Goal: Task Accomplishment & Management: Complete application form

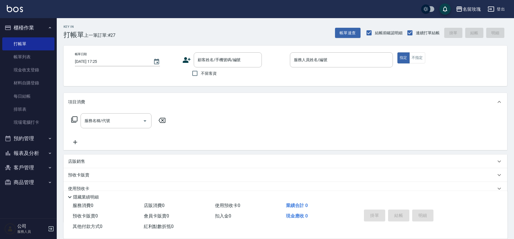
click at [209, 18] on div "名留玫瑰 登出" at bounding box center [257, 9] width 514 height 18
click at [41, 49] on link "打帳單" at bounding box center [28, 43] width 52 height 13
click at [31, 60] on link "帳單列表" at bounding box center [28, 56] width 52 height 13
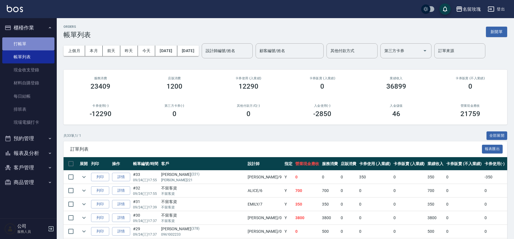
click at [30, 42] on link "打帳單" at bounding box center [28, 43] width 52 height 13
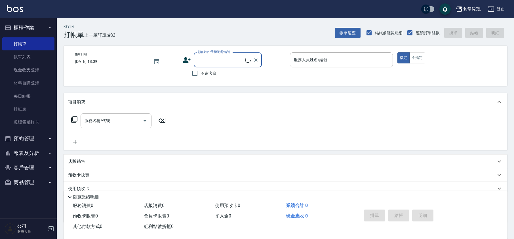
click at [25, 25] on button "櫃檯作業" at bounding box center [28, 27] width 52 height 15
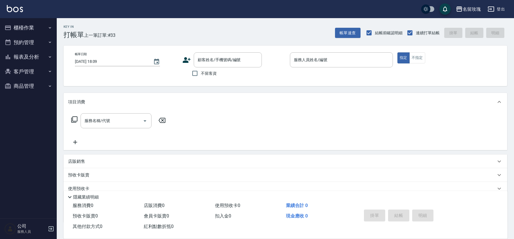
click at [30, 56] on button "報表及分析" at bounding box center [28, 57] width 52 height 15
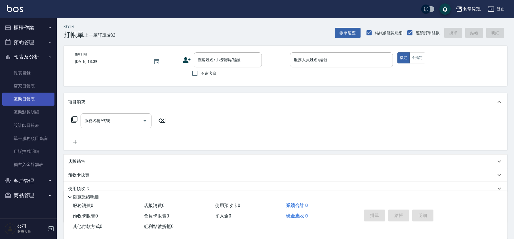
click at [32, 96] on link "互助日報表" at bounding box center [28, 99] width 52 height 13
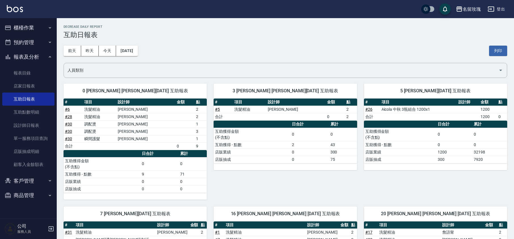
click at [233, 42] on div "[DATE] [DATE] [DATE] [DATE] 列印" at bounding box center [284, 51] width 443 height 24
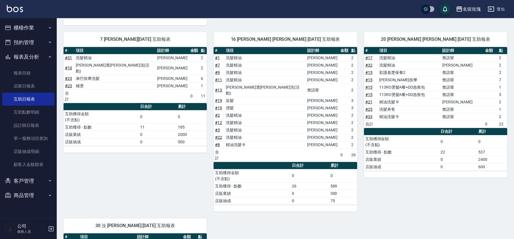
scroll to position [88, 0]
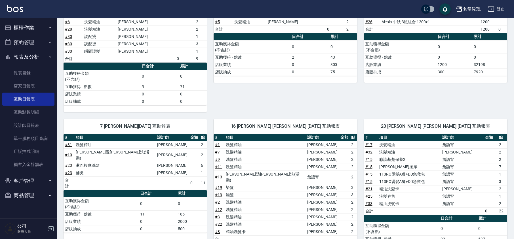
click at [47, 56] on button "報表及分析" at bounding box center [28, 57] width 52 height 15
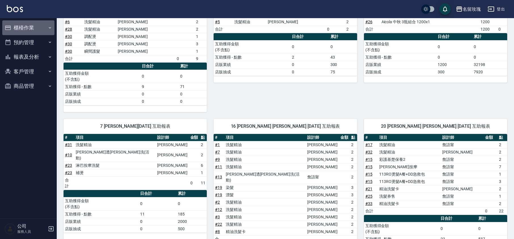
click at [28, 28] on button "櫃檯作業" at bounding box center [28, 27] width 52 height 15
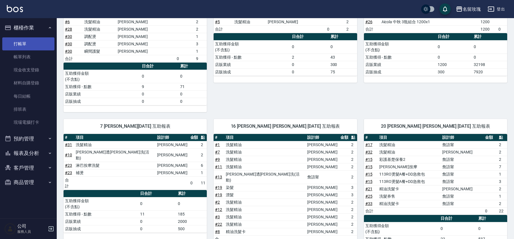
click at [24, 47] on link "打帳單" at bounding box center [28, 43] width 52 height 13
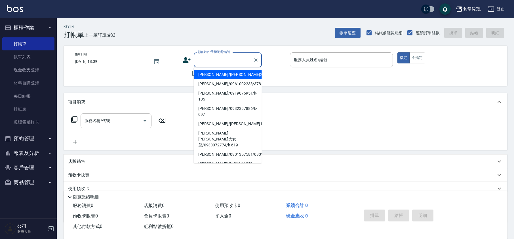
click at [214, 57] on input "顧客姓名/手機號碼/編號" at bounding box center [223, 60] width 54 height 10
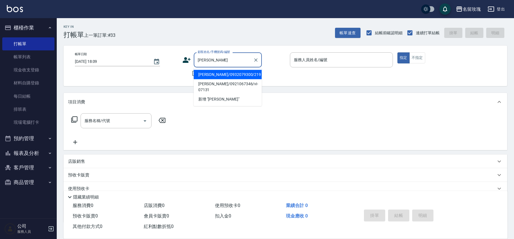
click at [219, 72] on li "[PERSON_NAME]/0932079300/219" at bounding box center [228, 74] width 68 height 9
type input "[PERSON_NAME]/0932079300/219"
type input "KELLY-5"
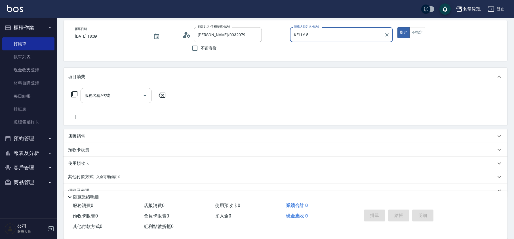
scroll to position [37, 0]
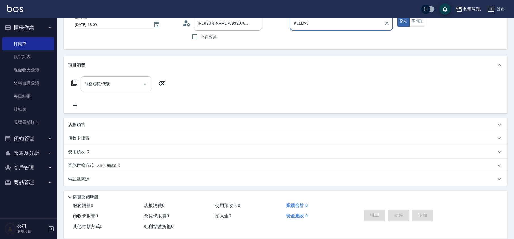
click at [98, 87] on input "服務名稱/代號" at bounding box center [111, 84] width 57 height 10
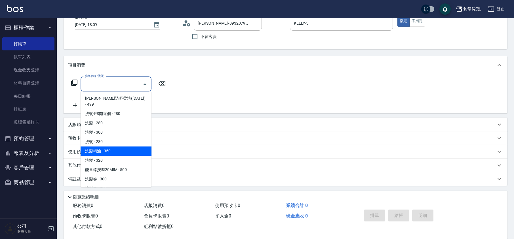
click at [122, 149] on span "洗髮精油 - 350" at bounding box center [115, 151] width 71 height 9
type input "洗髮精油(206)"
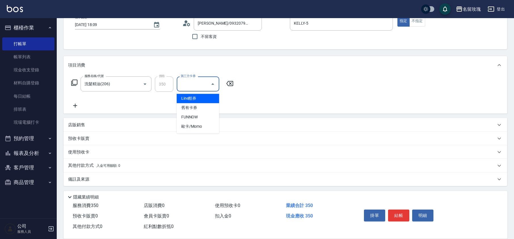
click at [200, 82] on input "第三方卡券" at bounding box center [193, 84] width 29 height 10
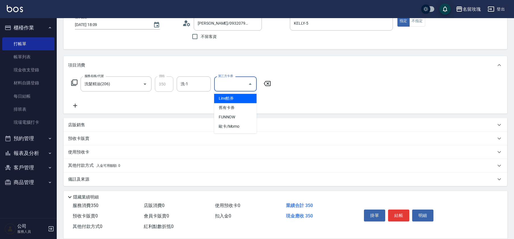
click at [186, 52] on div "Key In 打帳單 上一筆訂單:#33 帳單速查 結帳前確認明細 連續打單結帳 掛單 結帳 明細 帳單日期 [DATE] 18:09 顧客姓名/手機號碼/編…" at bounding box center [285, 110] width 457 height 258
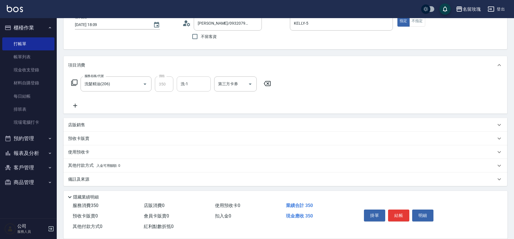
click at [193, 82] on input "洗-1" at bounding box center [193, 84] width 29 height 10
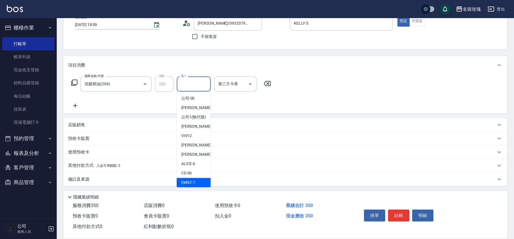
scroll to position [111, 0]
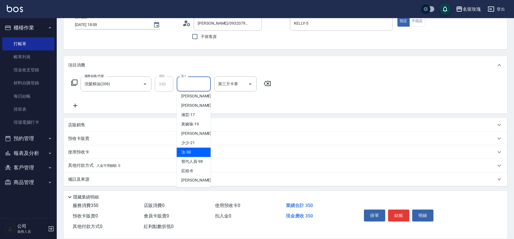
click at [190, 154] on span "汝 -30" at bounding box center [186, 152] width 10 height 6
type input "汝-30"
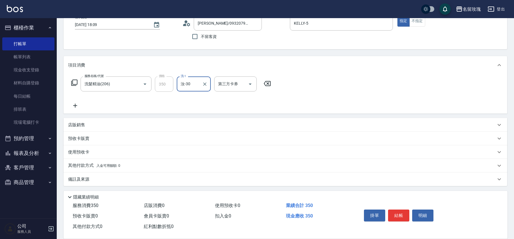
click at [71, 79] on icon at bounding box center [74, 82] width 7 height 7
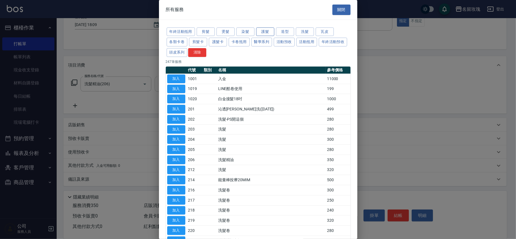
click at [269, 30] on button "護髮" at bounding box center [265, 31] width 18 height 9
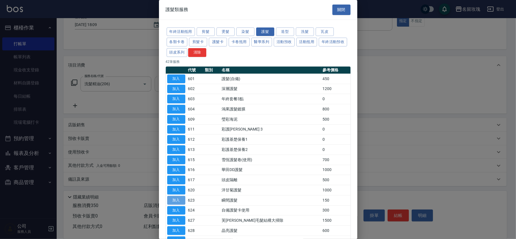
click at [179, 202] on button "加入" at bounding box center [176, 200] width 18 height 9
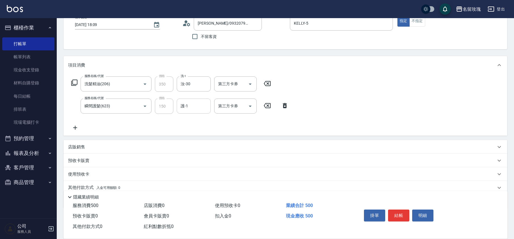
click at [190, 108] on input "護-1" at bounding box center [193, 106] width 29 height 10
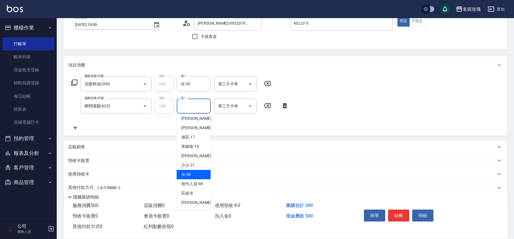
click at [184, 178] on div "汝 -30" at bounding box center [194, 174] width 34 height 9
type input "汝-30"
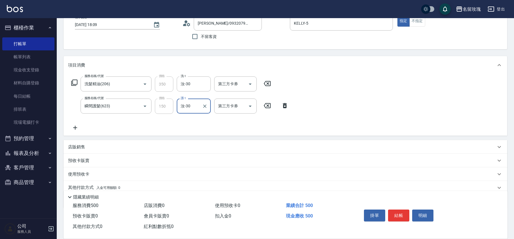
click at [73, 82] on icon at bounding box center [74, 82] width 7 height 7
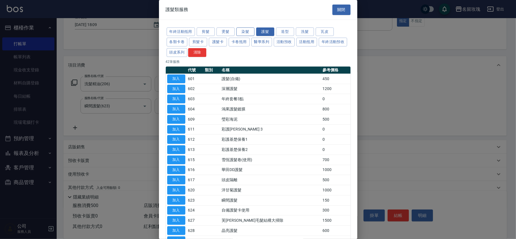
click at [242, 32] on button "染髮" at bounding box center [245, 31] width 18 height 9
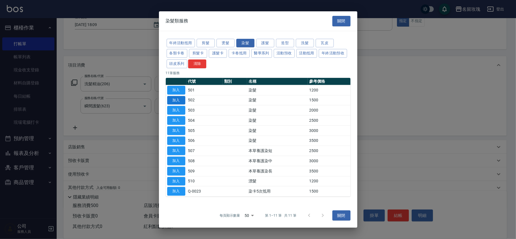
click at [176, 99] on button "加入" at bounding box center [176, 100] width 18 height 9
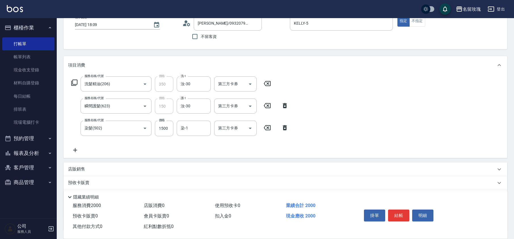
click at [194, 137] on div "服務名稱/代號 洗髮精油(206) 服務名稱/代號 價格 350 價格 洗-1 汝-30 洗-1 第三方卡券 第三方卡券 服務名稱/代號 瞬間護髮(623) …" at bounding box center [180, 115] width 224 height 77
click at [192, 129] on input "染-1" at bounding box center [193, 128] width 29 height 10
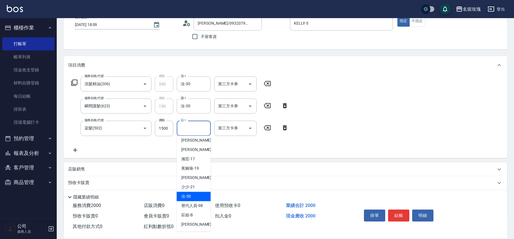
click at [190, 196] on span "汝 -30" at bounding box center [186, 197] width 10 height 6
type input "汝-30"
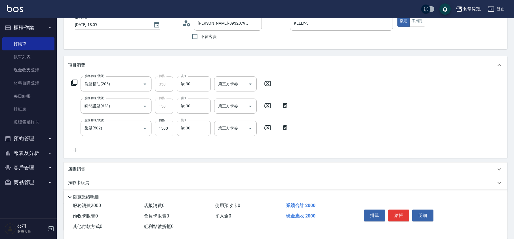
click at [76, 83] on icon at bounding box center [74, 82] width 7 height 7
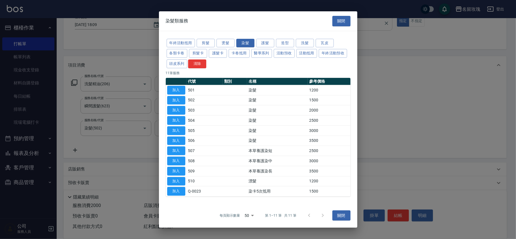
click at [342, 19] on button "關閉" at bounding box center [341, 21] width 18 height 10
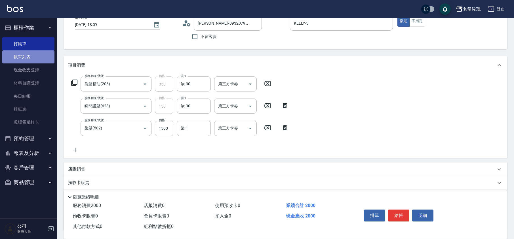
click at [41, 56] on link "帳單列表" at bounding box center [28, 56] width 52 height 13
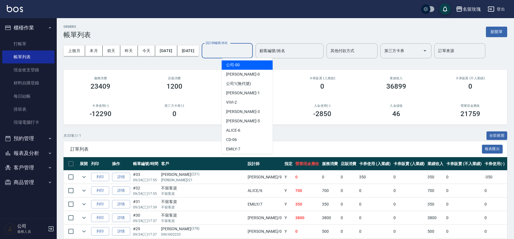
click at [250, 53] on input "設計師編號/姓名" at bounding box center [227, 51] width 46 height 10
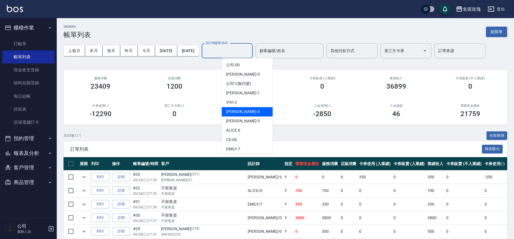
click at [235, 121] on span "[PERSON_NAME] -5" at bounding box center [242, 121] width 33 height 6
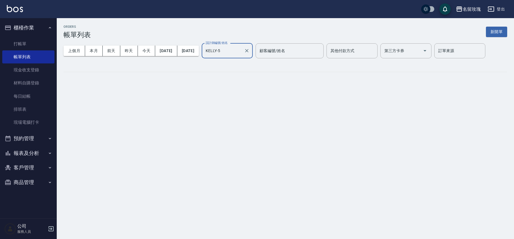
type input "KELLY-5"
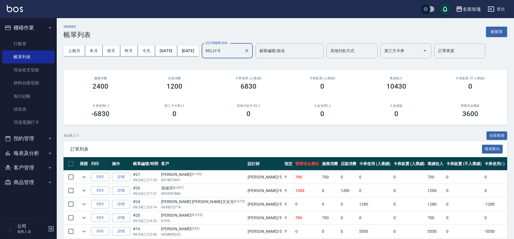
click at [233, 23] on div "ORDERS 帳單列表 新開單 上個月 本月 [DATE] [DATE] [DATE] [DATE] [DATE] 設計師編號/姓名 [PERSON_NAME…" at bounding box center [285, 146] width 457 height 256
click at [23, 41] on link "打帳單" at bounding box center [28, 43] width 52 height 13
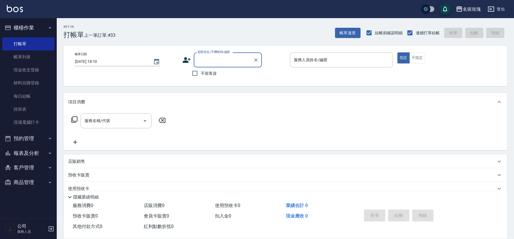
click at [201, 58] on input "顧客姓名/手機號碼/編號" at bounding box center [223, 60] width 54 height 10
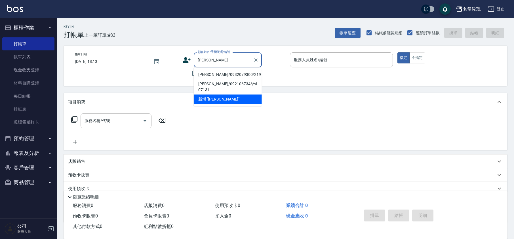
click at [229, 70] on li "[PERSON_NAME]/0932079300/219" at bounding box center [228, 74] width 68 height 9
type input "[PERSON_NAME]/0932079300/219"
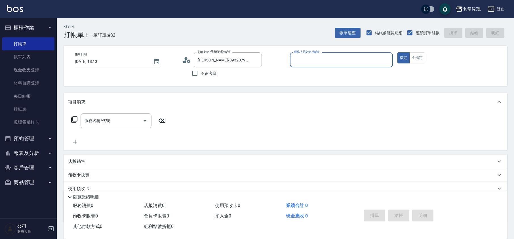
type input "KELLY-5"
click at [69, 122] on div "服務名稱/代號 服務名稱/代號" at bounding box center [118, 120] width 101 height 15
click at [71, 120] on icon at bounding box center [74, 119] width 7 height 7
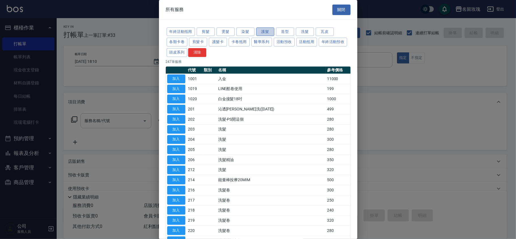
click at [260, 29] on button "護髮" at bounding box center [265, 31] width 18 height 9
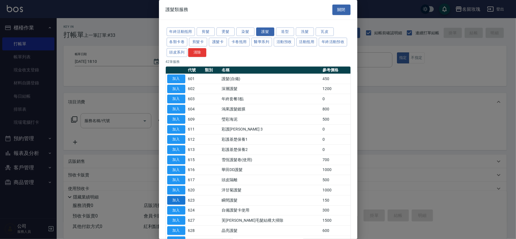
click at [171, 202] on button "加入" at bounding box center [176, 200] width 18 height 9
type input "瞬間護髮(623)"
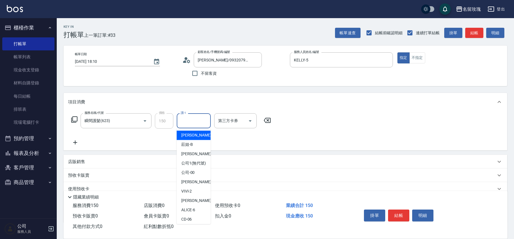
click at [181, 122] on input "護-1" at bounding box center [193, 121] width 29 height 10
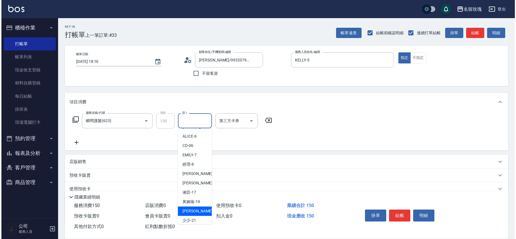
scroll to position [111, 0]
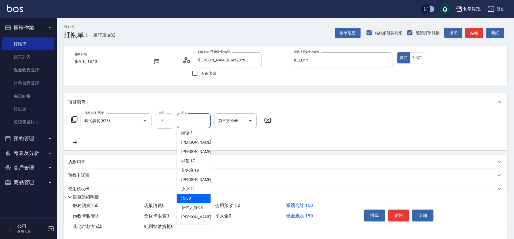
click at [187, 196] on span "汝 -30" at bounding box center [186, 199] width 10 height 6
type input "汝-30"
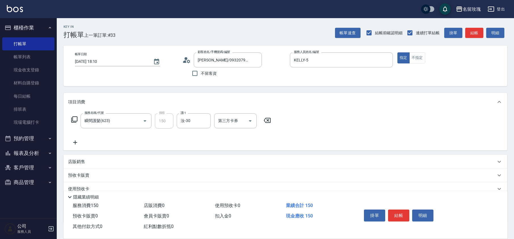
click at [73, 120] on icon at bounding box center [74, 119] width 7 height 7
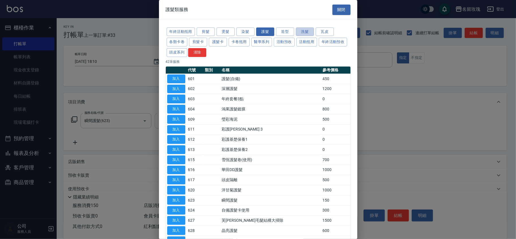
drag, startPoint x: 304, startPoint y: 29, endPoint x: 259, endPoint y: 62, distance: 55.6
click at [304, 29] on button "洗髮" at bounding box center [305, 31] width 18 height 9
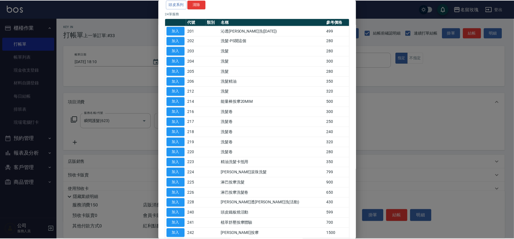
scroll to position [38, 0]
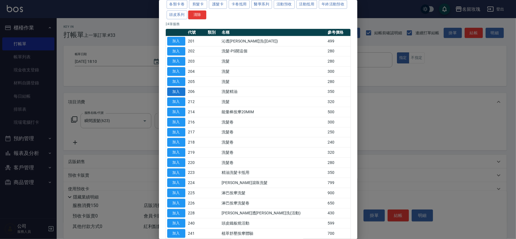
click at [177, 94] on button "加入" at bounding box center [176, 92] width 18 height 9
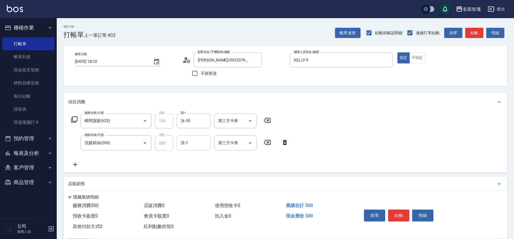
click at [191, 143] on input "洗-1" at bounding box center [193, 143] width 29 height 10
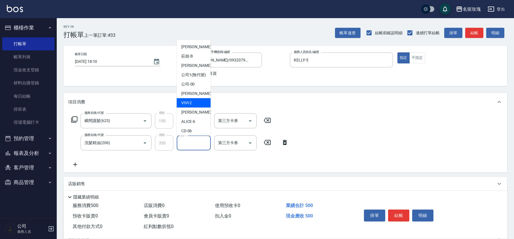
scroll to position [111, 0]
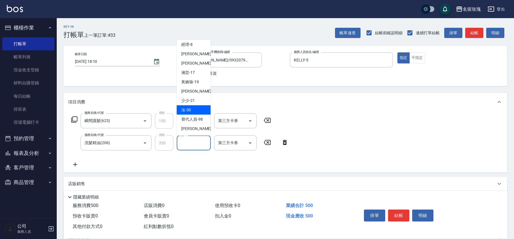
click at [189, 108] on span "汝 -30" at bounding box center [186, 110] width 10 height 6
type input "汝-30"
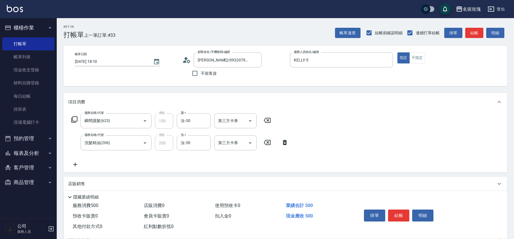
click at [72, 118] on icon at bounding box center [74, 119] width 7 height 7
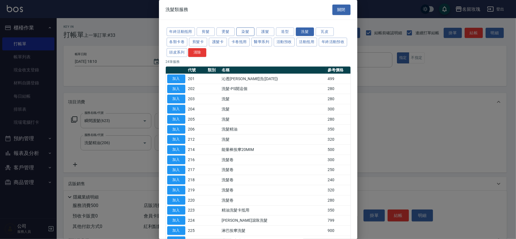
click at [248, 28] on button "染髮" at bounding box center [245, 31] width 18 height 9
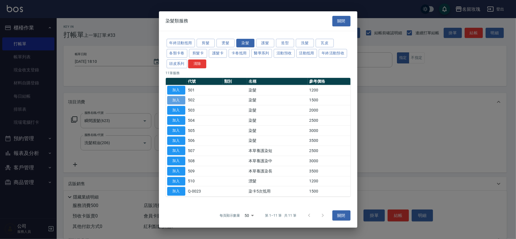
click at [175, 101] on button "加入" at bounding box center [176, 100] width 18 height 9
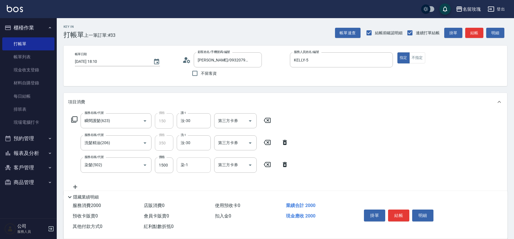
click at [186, 172] on div "染-1" at bounding box center [194, 165] width 34 height 15
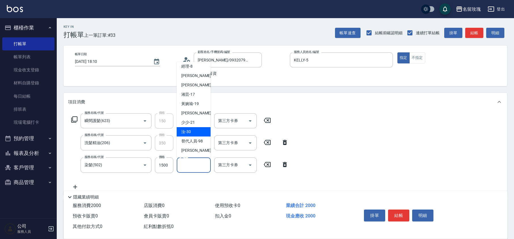
click at [191, 131] on div "汝 -30" at bounding box center [194, 131] width 34 height 9
type input "汝-30"
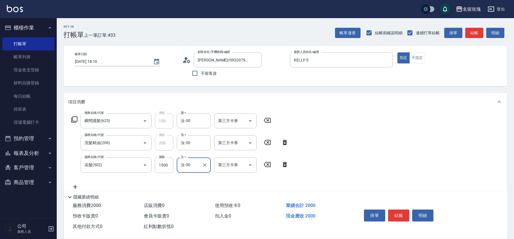
click at [73, 121] on icon at bounding box center [74, 119] width 6 height 6
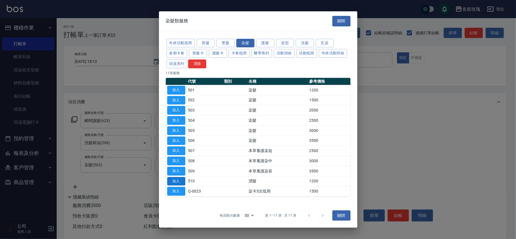
click at [176, 183] on button "加入" at bounding box center [176, 181] width 18 height 9
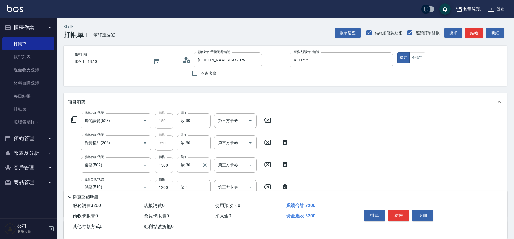
scroll to position [38, 0]
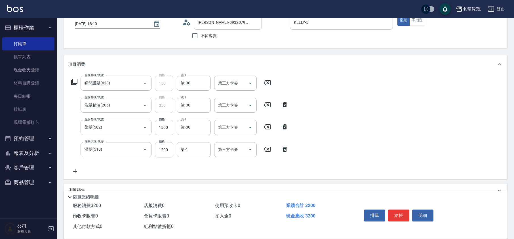
click at [165, 150] on input "1200" at bounding box center [164, 149] width 18 height 15
type input "1800"
type input "汝-30"
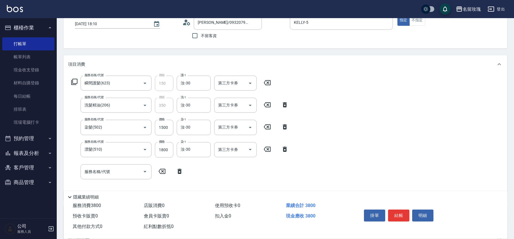
click at [180, 169] on icon at bounding box center [179, 171] width 4 height 5
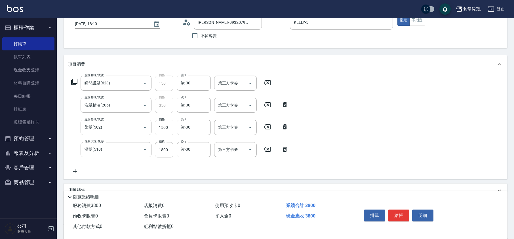
click at [182, 168] on div "服務名稱/代號 瞬間護髮(623) 服務名稱/代號 價格 150 價格 護-1 汝-30 護-1 第三方卡券 第三方卡券 服務名稱/代號 洗髮精油(206) …" at bounding box center [180, 125] width 224 height 99
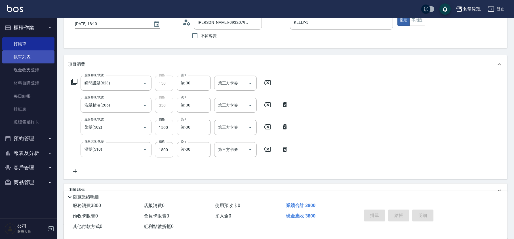
type input "[DATE] 18:11"
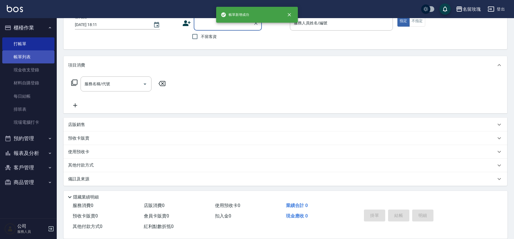
scroll to position [37, 0]
click at [33, 51] on link "帳單列表" at bounding box center [28, 56] width 52 height 13
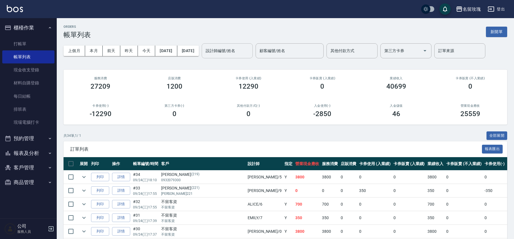
click at [247, 48] on div "設計師編號/姓名 設計師編號/姓名" at bounding box center [227, 50] width 51 height 15
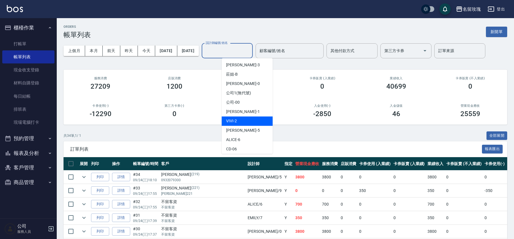
click at [239, 128] on span "[PERSON_NAME] -5" at bounding box center [242, 131] width 33 height 6
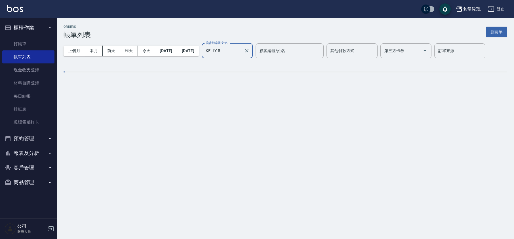
type input "KELLY-5"
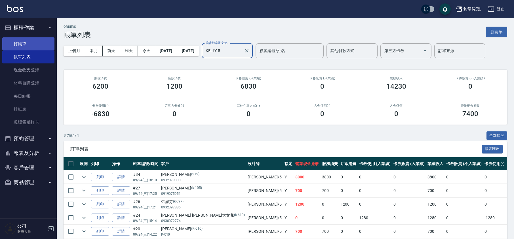
click at [36, 45] on link "打帳單" at bounding box center [28, 43] width 52 height 13
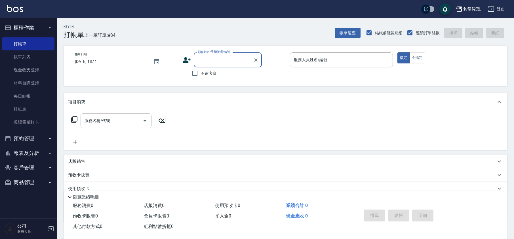
drag, startPoint x: 25, startPoint y: 150, endPoint x: 23, endPoint y: 154, distance: 4.5
click at [25, 150] on button "報表及分析" at bounding box center [28, 153] width 52 height 15
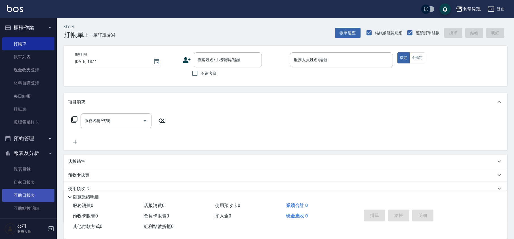
click at [31, 193] on link "互助日報表" at bounding box center [28, 195] width 52 height 13
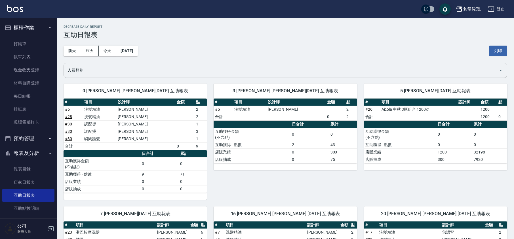
click at [183, 70] on input "人員類別" at bounding box center [281, 70] width 430 height 10
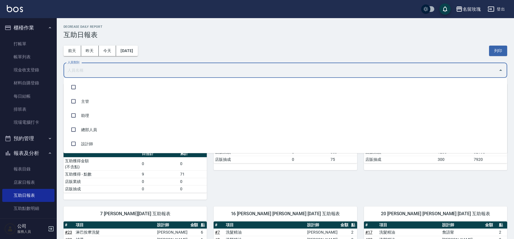
click at [209, 32] on h3 "互助日報表" at bounding box center [284, 35] width 443 height 8
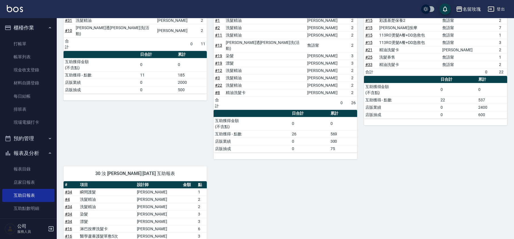
scroll to position [306, 0]
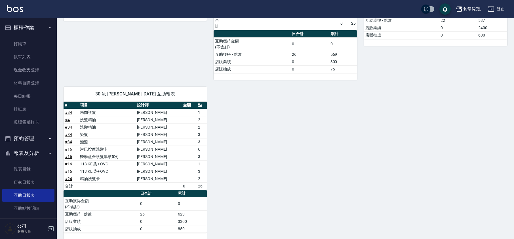
drag, startPoint x: 151, startPoint y: 57, endPoint x: 154, endPoint y: 56, distance: 3.2
click at [20, 154] on button "報表及分析" at bounding box center [28, 153] width 52 height 15
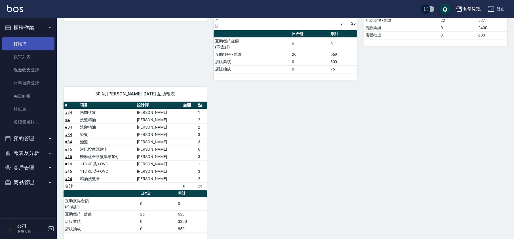
click at [28, 45] on link "打帳單" at bounding box center [28, 43] width 52 height 13
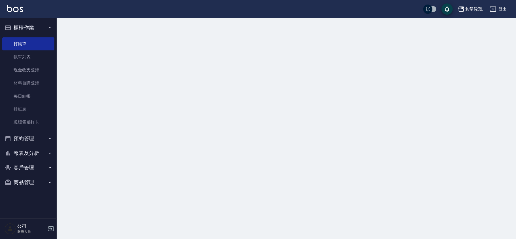
click at [32, 28] on button "櫃檯作業" at bounding box center [28, 27] width 52 height 15
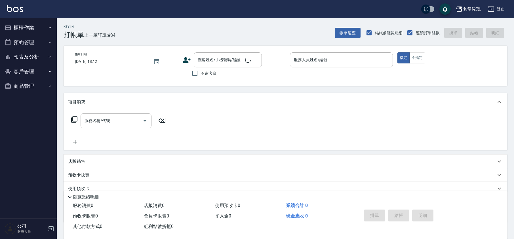
click at [224, 25] on div "Key In 打帳單 上一筆訂單:#34 帳單速查 結帳前確認明細 連續打單結帳 掛單 結帳 明細" at bounding box center [282, 28] width 450 height 21
click at [217, 21] on div "Key In 打帳單 上一筆訂單:#34 帳單速查 結帳前確認明細 連續打單結帳 掛單 結帳 明細" at bounding box center [282, 28] width 450 height 21
click at [177, 45] on div "Key In 打帳單 上一筆訂單:#34 帳單速查 結帳前確認明細 連續打單結帳 掛單 結帳 明細 帳單日期 [DATE] 18:12 顧客姓名/手機號碼/編…" at bounding box center [285, 147] width 457 height 258
click at [223, 53] on div "顧客姓名/手機號碼/編號" at bounding box center [228, 59] width 68 height 15
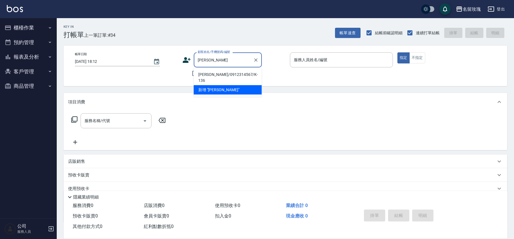
click at [226, 73] on li "[PERSON_NAME]/0912314567/K-136" at bounding box center [228, 77] width 68 height 15
type input "[PERSON_NAME]/0912314567/K-136"
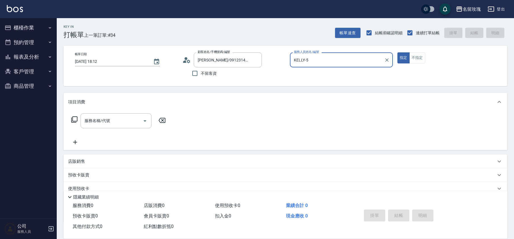
type input "KELLY-5"
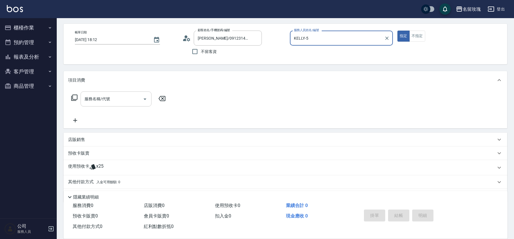
scroll to position [39, 0]
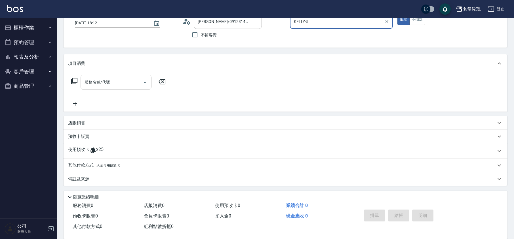
click at [100, 84] on input "服務名稱/代號" at bounding box center [111, 82] width 57 height 10
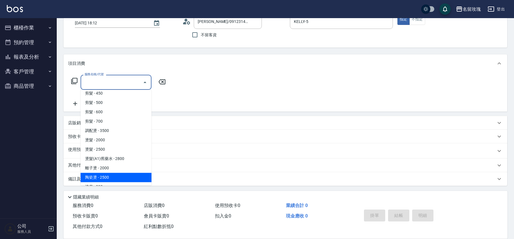
scroll to position [302, 0]
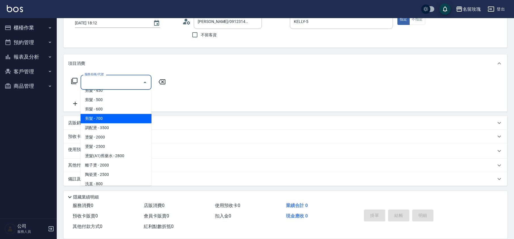
click at [109, 114] on span "剪髮 - 700" at bounding box center [115, 118] width 71 height 9
type input "剪髮(307)"
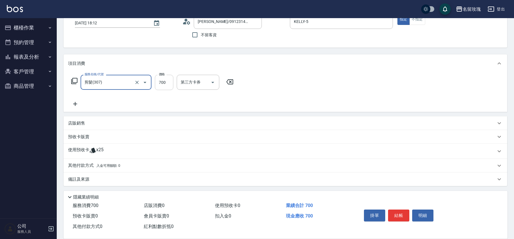
click at [171, 82] on input "700" at bounding box center [164, 82] width 18 height 15
type input "1000"
click at [100, 147] on div "使用預收卡 x25" at bounding box center [284, 151] width 443 height 15
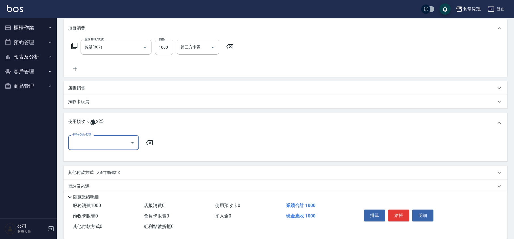
scroll to position [81, 0]
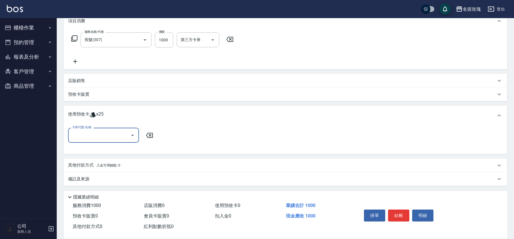
click at [129, 142] on div at bounding box center [132, 135] width 9 height 15
click at [129, 134] on icon "Open" at bounding box center [132, 135] width 7 height 7
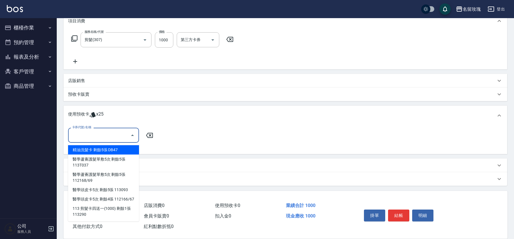
click at [105, 145] on div "精油洗髮卡 剩餘5張 DB47" at bounding box center [103, 149] width 71 height 9
type input "精油洗髮卡 DB47"
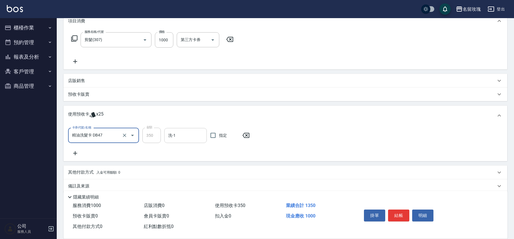
click at [175, 130] on div "洗-1" at bounding box center [185, 135] width 43 height 15
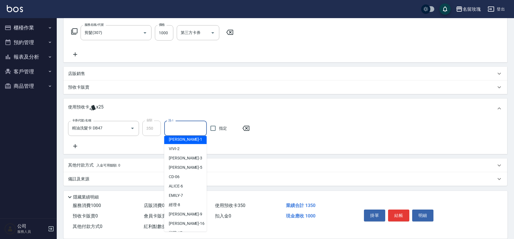
scroll to position [105, 0]
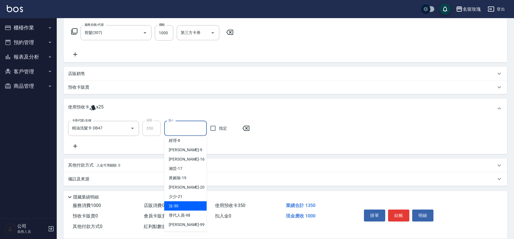
click at [178, 202] on div "汝 -30" at bounding box center [185, 206] width 43 height 9
type input "汝-30"
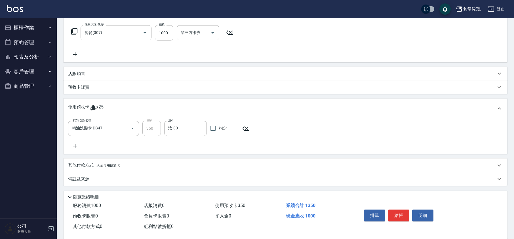
click at [213, 45] on div "服務名稱/代號 剪髮(307) 服務名稱/代號 價格 1000 價格 第三方卡券 第三方卡券" at bounding box center [152, 41] width 169 height 33
type input "[DATE] 18:39"
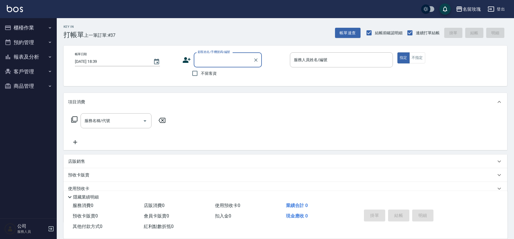
click at [21, 24] on button "櫃檯作業" at bounding box center [28, 27] width 52 height 15
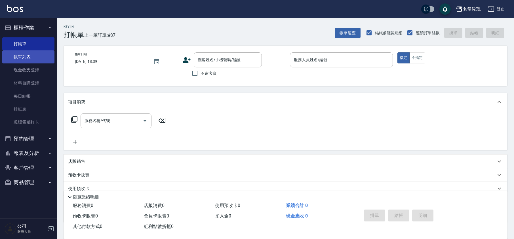
click at [20, 56] on link "帳單列表" at bounding box center [28, 56] width 52 height 13
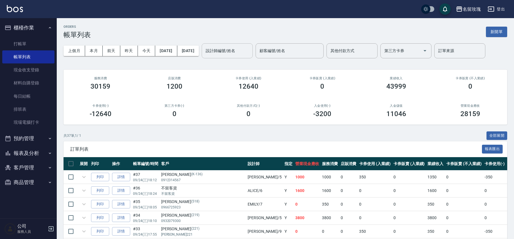
click at [248, 50] on div "設計師編號/姓名 設計師編號/姓名" at bounding box center [227, 50] width 51 height 15
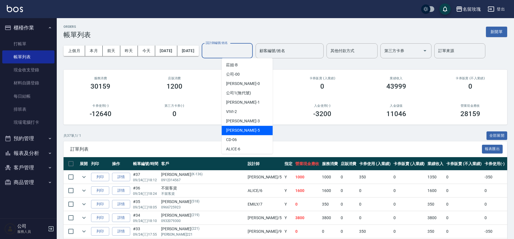
click at [245, 128] on div "[PERSON_NAME] -5" at bounding box center [246, 130] width 51 height 9
type input "KELLY-5"
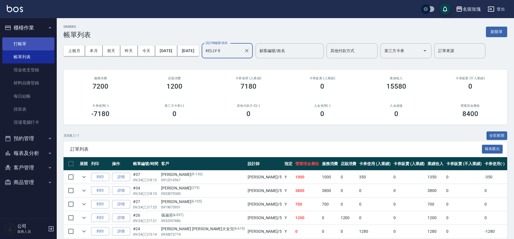
click at [35, 40] on link "打帳單" at bounding box center [28, 43] width 52 height 13
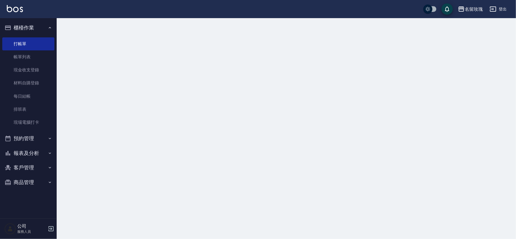
click at [37, 23] on button "櫃檯作業" at bounding box center [28, 27] width 52 height 15
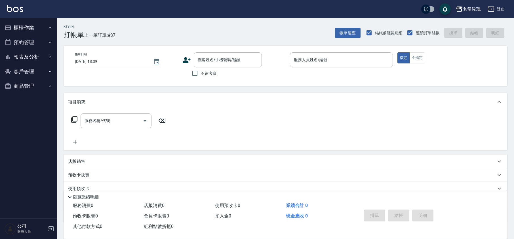
click at [196, 40] on div "Key In 打帳單 上一筆訂單:#37 帳單速查 結帳前確認明細 連續打單結帳 掛單 結帳 明細 帳單日期 [DATE] 18:39 顧客姓名/手機號碼/編…" at bounding box center [285, 147] width 457 height 258
